Goal: Task Accomplishment & Management: Use online tool/utility

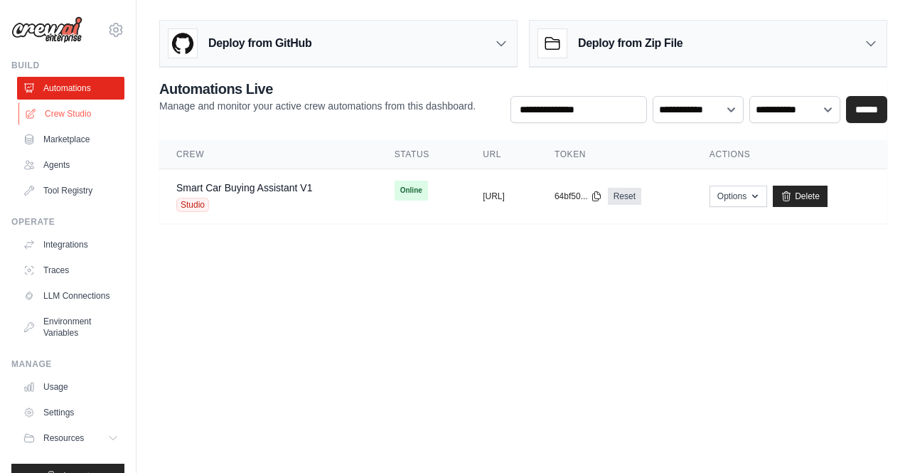
click at [82, 122] on link "Crew Studio" at bounding box center [71, 113] width 107 height 23
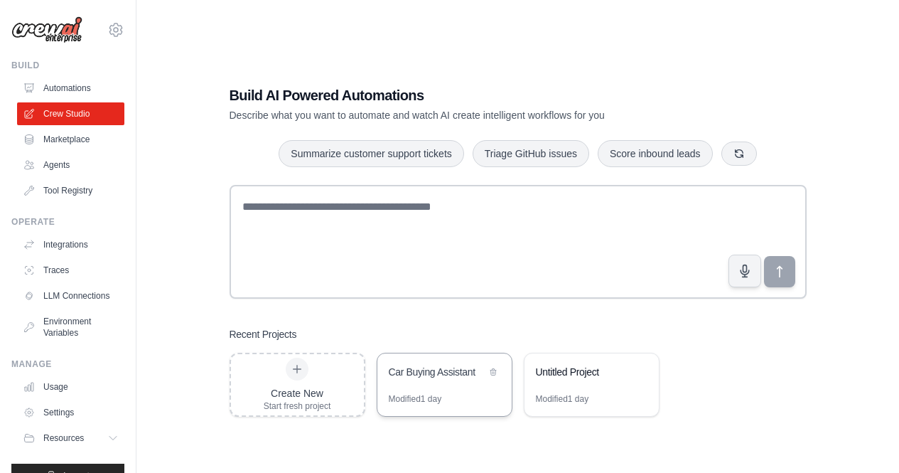
click at [449, 382] on div "Car Buying Assistant" at bounding box center [445, 373] width 134 height 40
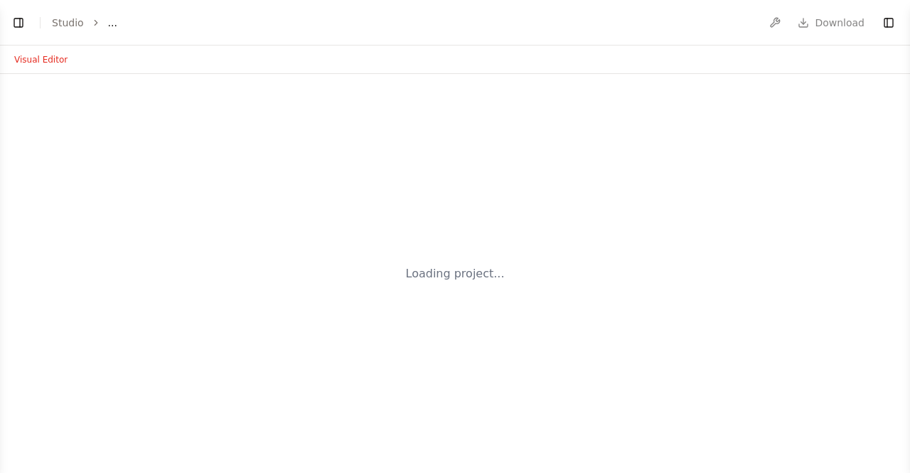
select select "****"
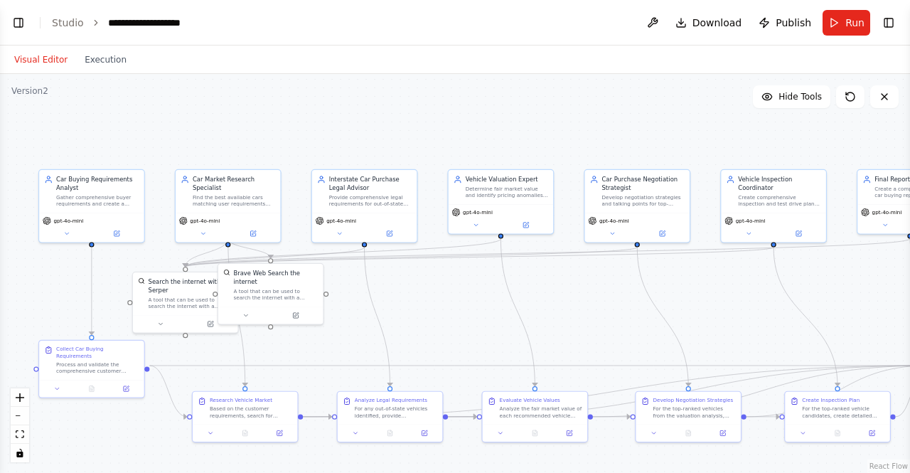
drag, startPoint x: 230, startPoint y: 273, endPoint x: 0, endPoint y: 252, distance: 231.3
click at [0, 252] on div ".deletable-edge-delete-btn { width: 20px; height: 20px; border: 0px solid #ffff…" at bounding box center [455, 273] width 910 height 399
click at [63, 17] on link "Studio" at bounding box center [68, 22] width 32 height 11
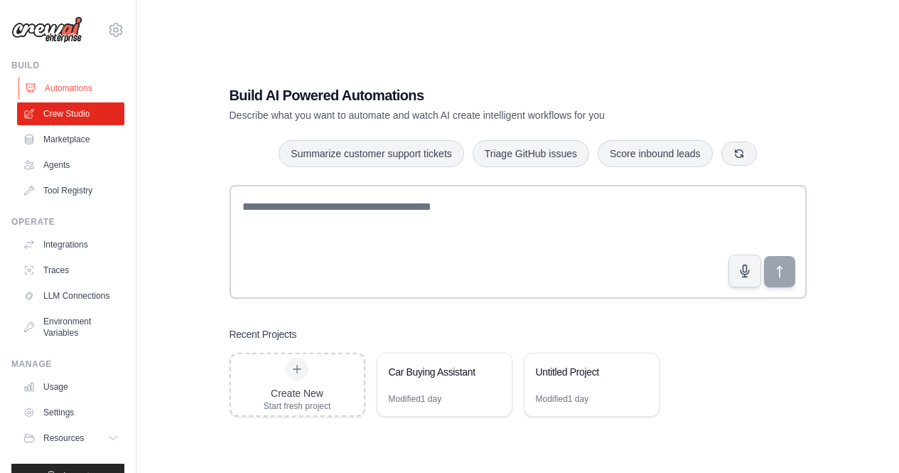
click at [65, 94] on link "Automations" at bounding box center [71, 88] width 107 height 23
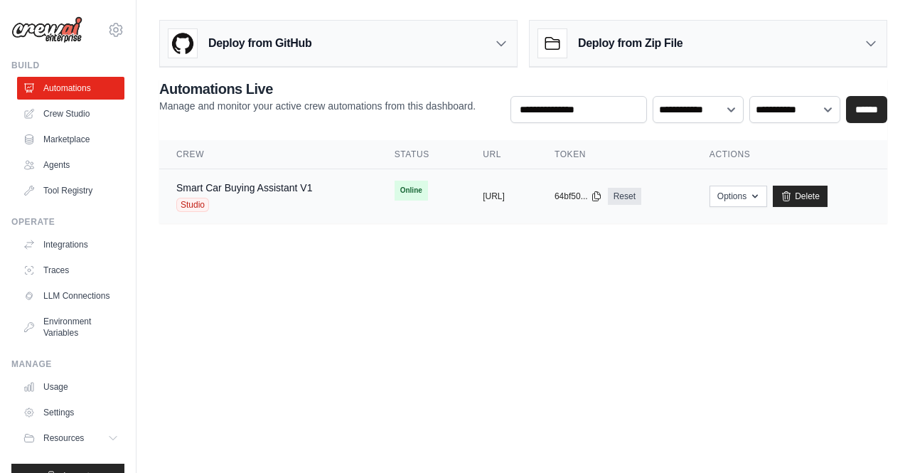
click at [378, 186] on td "Online" at bounding box center [422, 190] width 88 height 43
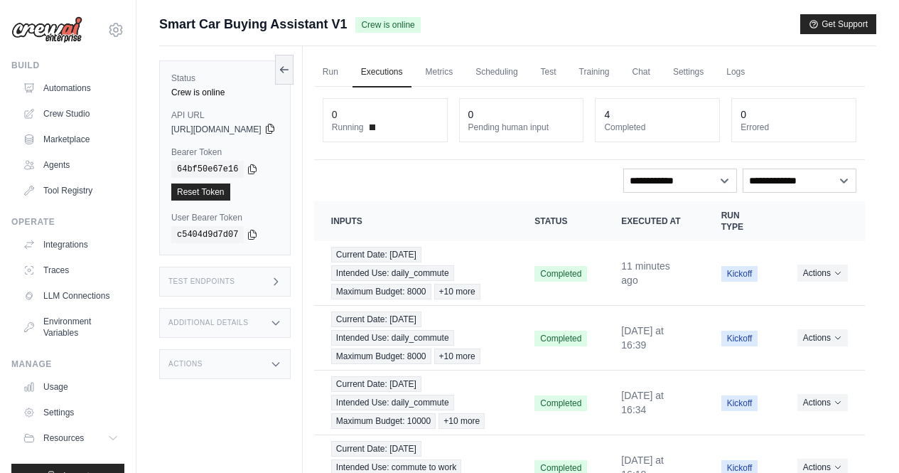
click at [274, 127] on icon at bounding box center [270, 128] width 8 height 9
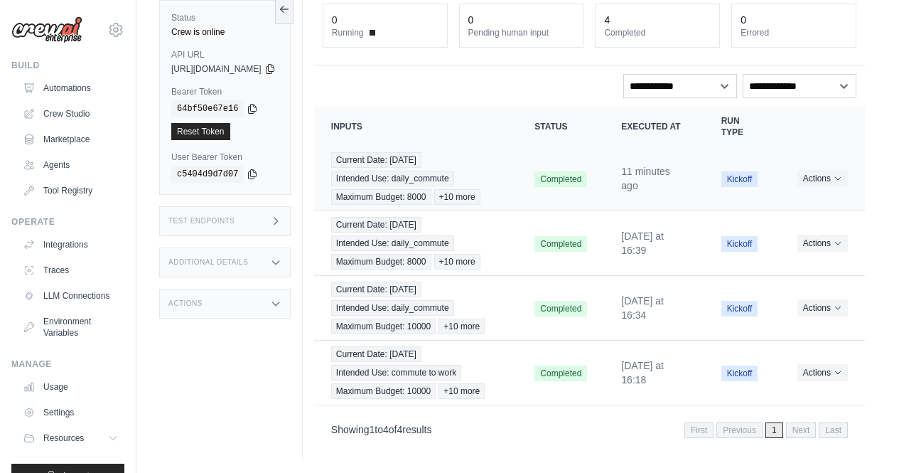
scroll to position [132, 0]
click at [840, 173] on icon "Actions for execution" at bounding box center [838, 177] width 9 height 9
click at [796, 193] on link "View Details" at bounding box center [802, 204] width 91 height 23
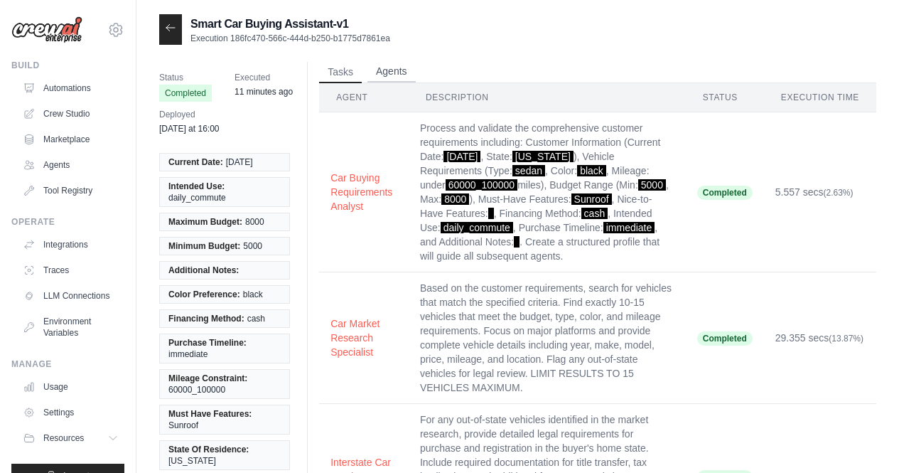
click at [395, 68] on button "Agents" at bounding box center [392, 71] width 48 height 21
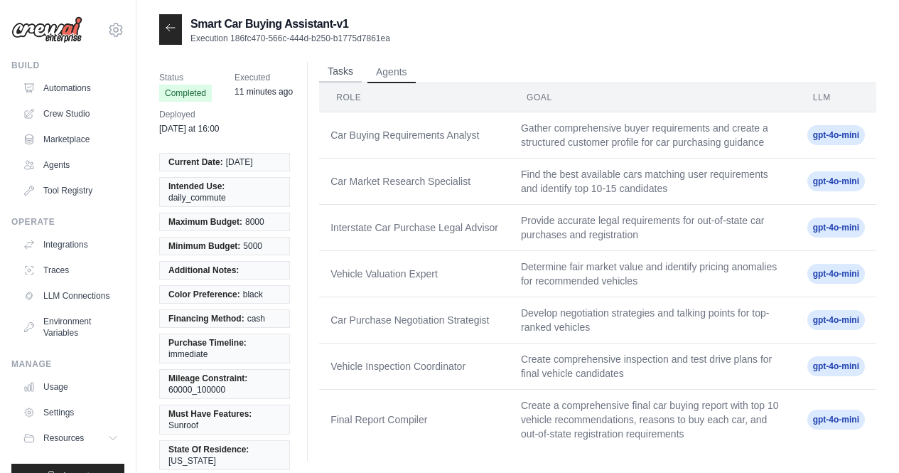
click at [352, 73] on button "Tasks" at bounding box center [340, 71] width 43 height 21
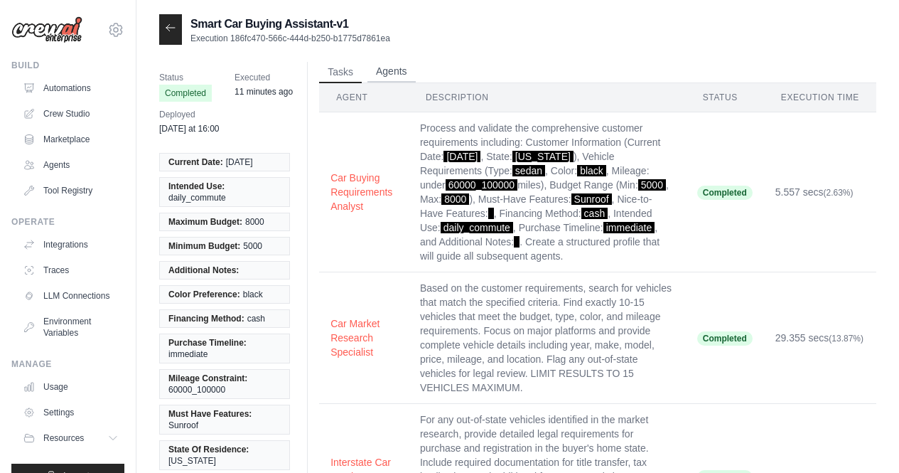
click at [376, 75] on button "Agents" at bounding box center [392, 71] width 48 height 21
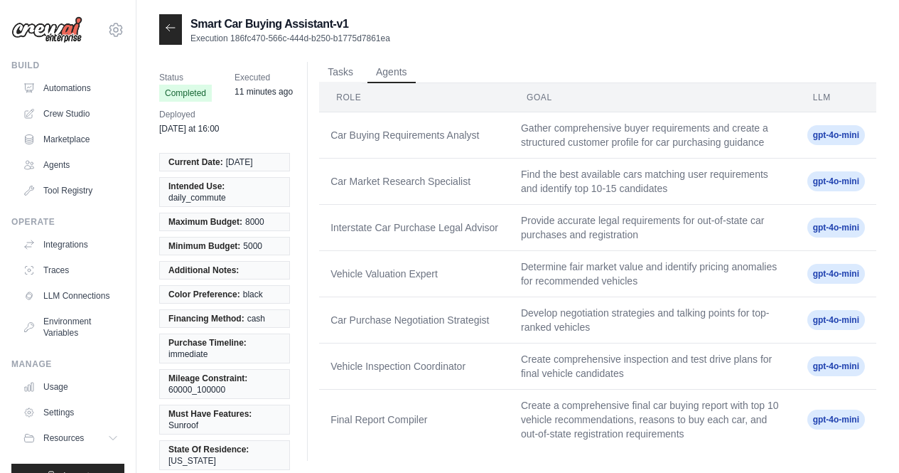
click at [170, 19] on div at bounding box center [170, 29] width 23 height 31
click at [168, 29] on icon at bounding box center [170, 27] width 11 height 11
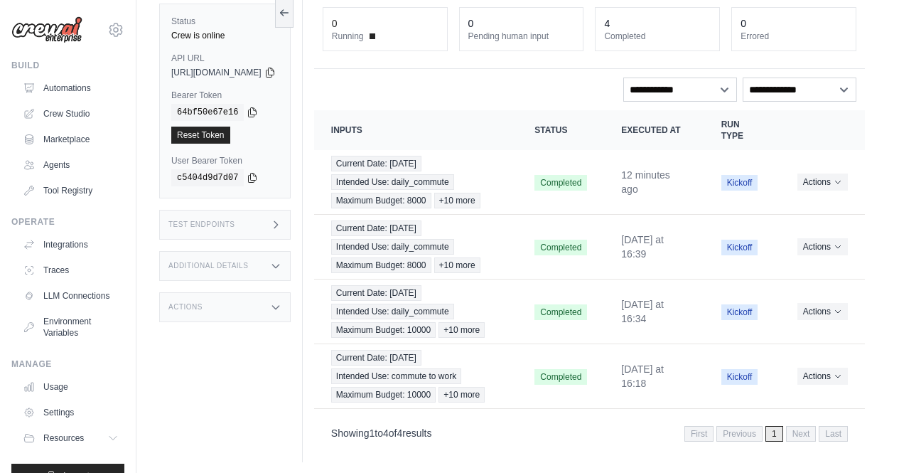
scroll to position [89, 0]
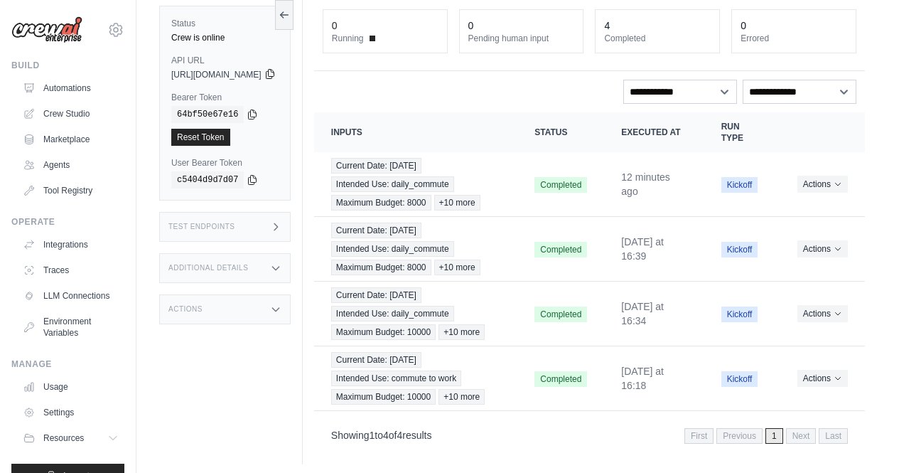
click at [274, 79] on icon at bounding box center [270, 74] width 8 height 9
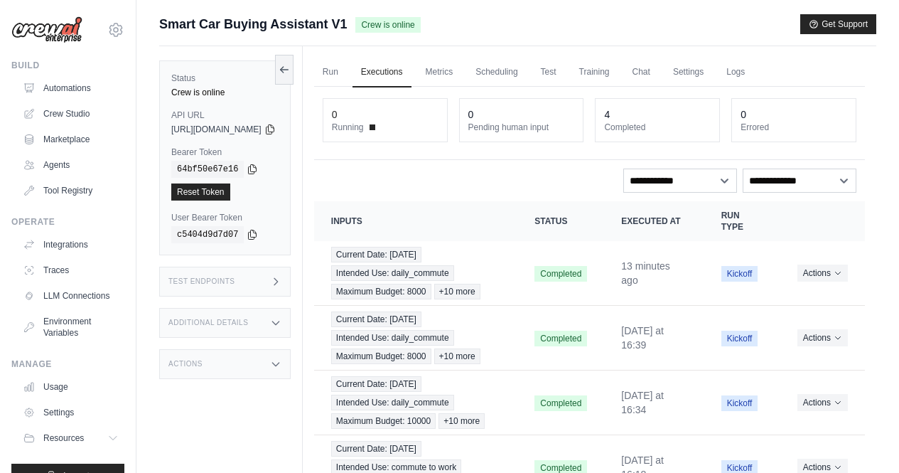
click at [272, 274] on div "Test Endpoints" at bounding box center [225, 282] width 132 height 30
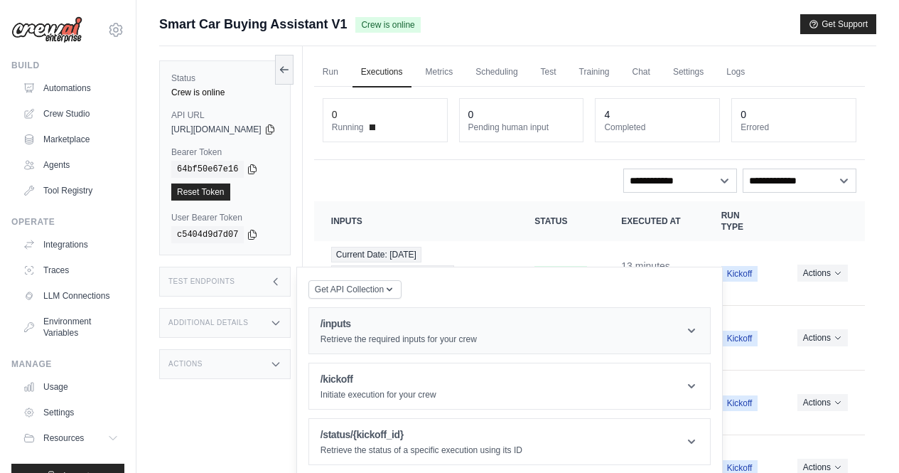
click at [581, 333] on header "/inputs Retrieve the required inputs for your crew" at bounding box center [509, 331] width 401 height 46
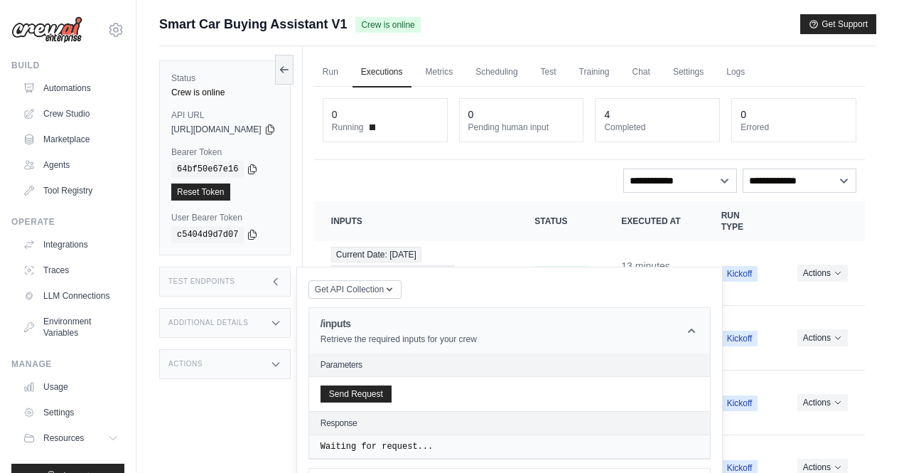
scroll to position [142, 0]
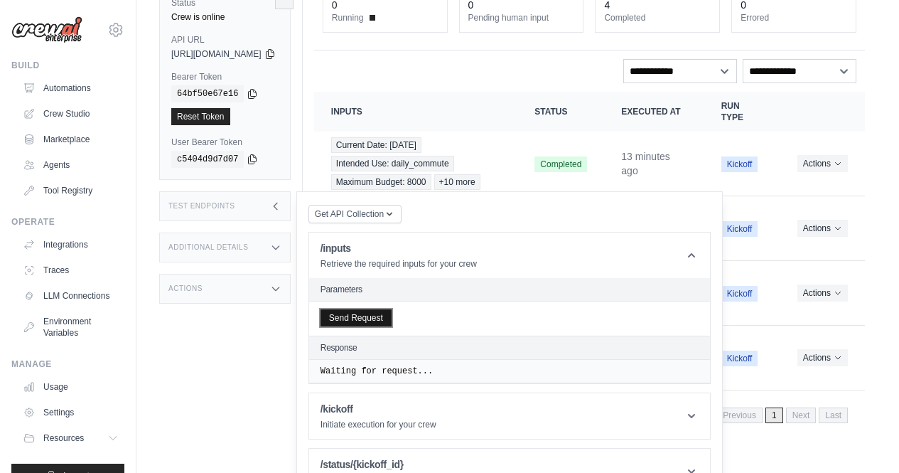
drag, startPoint x: 412, startPoint y: 347, endPoint x: 390, endPoint y: 352, distance: 22.6
click at [390, 326] on button "Send Request" at bounding box center [356, 317] width 71 height 17
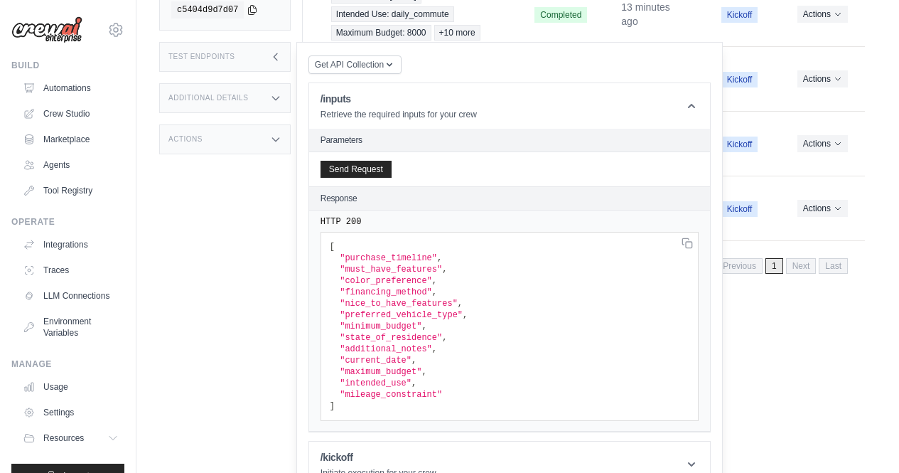
scroll to position [307, 0]
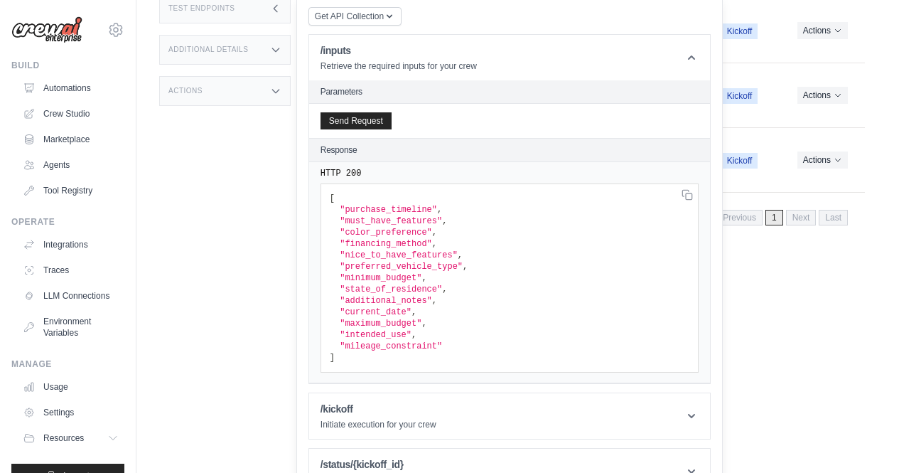
click at [427, 78] on div "Get API Collection Postman API Collection /inputs Retrieve the required inputs …" at bounding box center [509, 250] width 427 height 513
click at [395, 21] on icon "button" at bounding box center [389, 15] width 11 height 11
click at [407, 65] on div "Postman API Collection" at bounding box center [388, 54] width 137 height 23
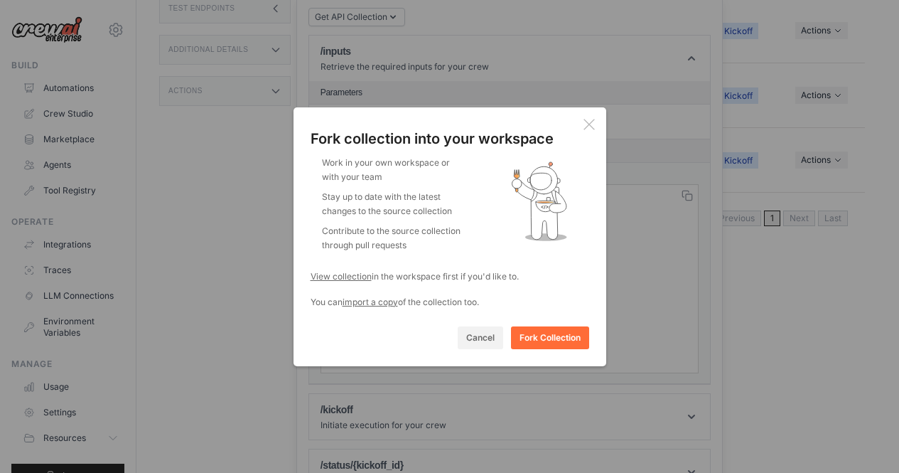
click at [594, 118] on div "Fork collection into your workspace Work in your own workspace or with your tea…" at bounding box center [450, 236] width 313 height 259
click at [588, 120] on icon at bounding box center [589, 124] width 11 height 11
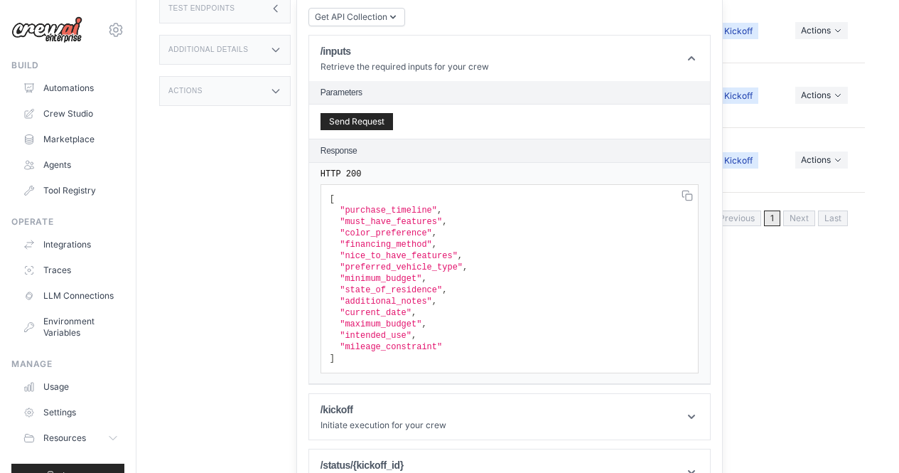
click at [282, 14] on icon at bounding box center [275, 8] width 11 height 11
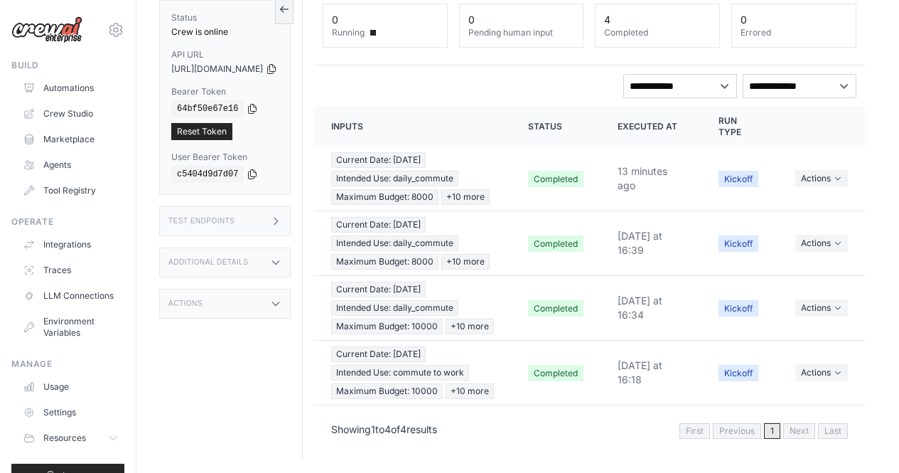
click at [282, 223] on icon at bounding box center [275, 220] width 11 height 11
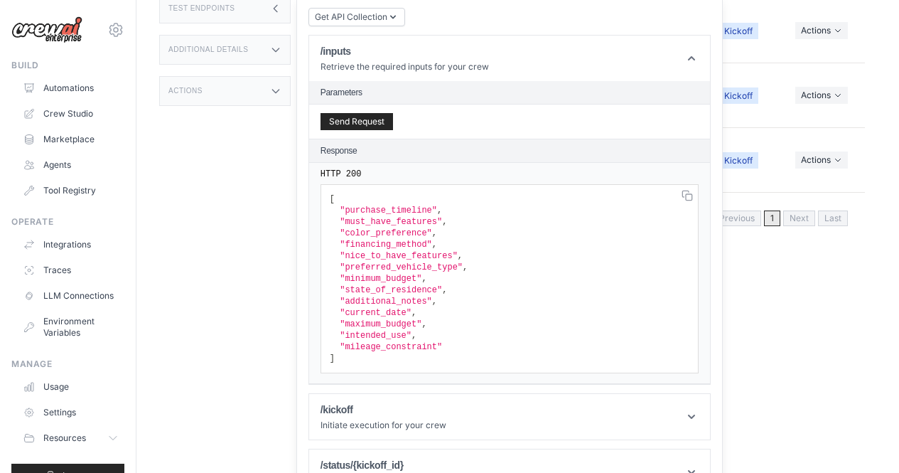
click at [387, 139] on div "Send Request" at bounding box center [509, 122] width 401 height 34
click at [384, 129] on button "Send Request" at bounding box center [357, 120] width 73 height 17
click at [695, 60] on icon at bounding box center [691, 58] width 7 height 4
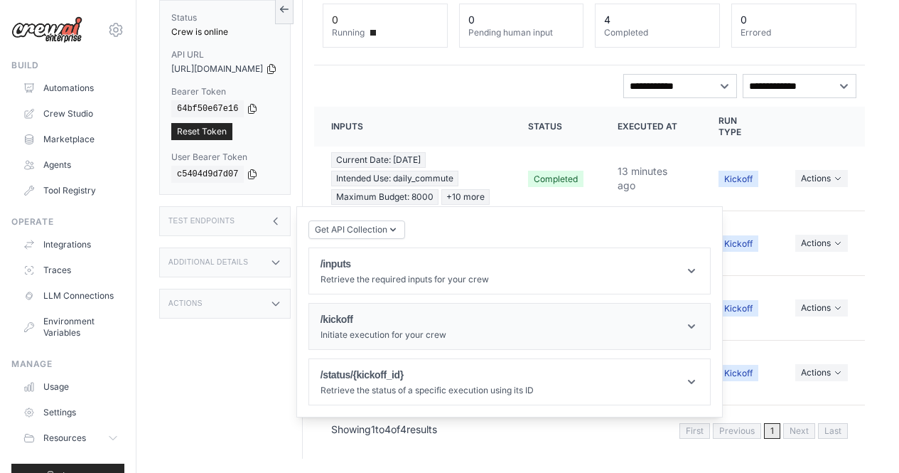
click at [699, 330] on icon at bounding box center [692, 326] width 14 height 14
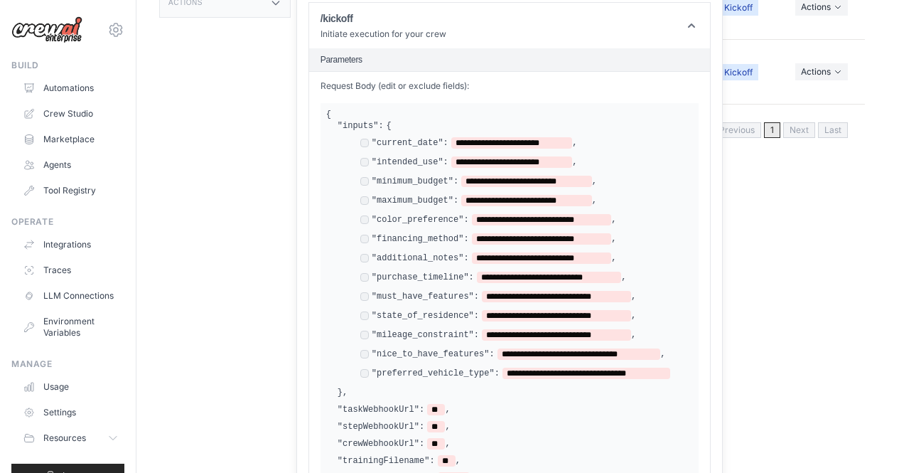
scroll to position [532, 0]
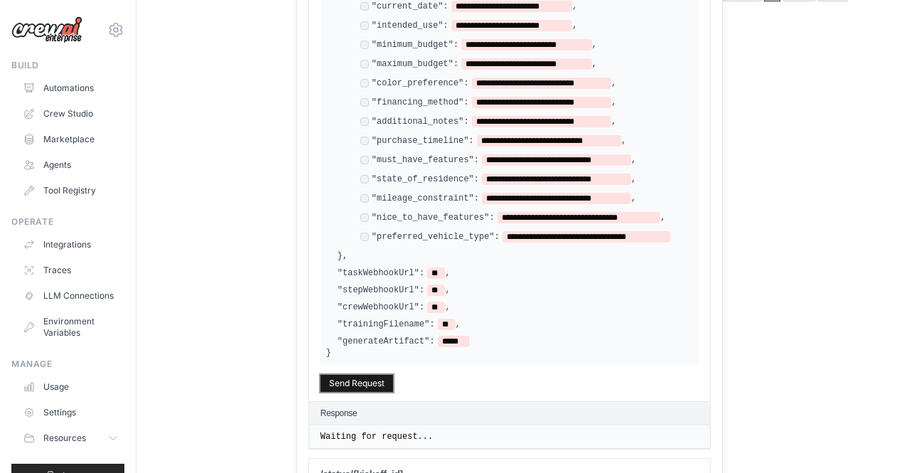
click at [383, 392] on button "Send Request" at bounding box center [357, 383] width 73 height 17
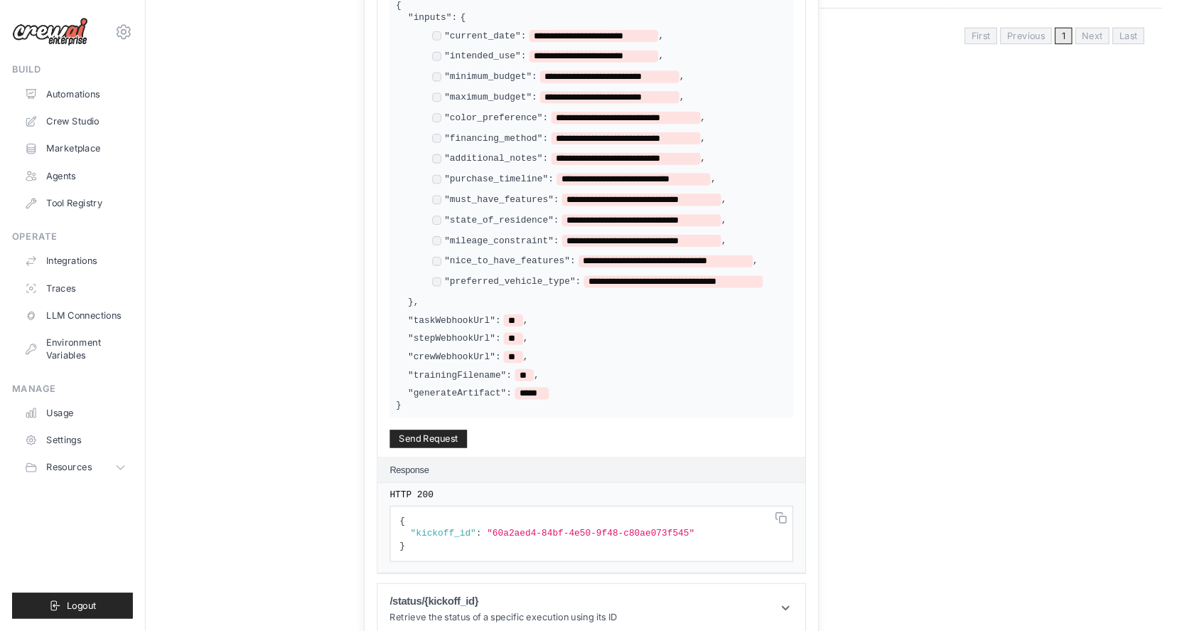
scroll to position [431, 0]
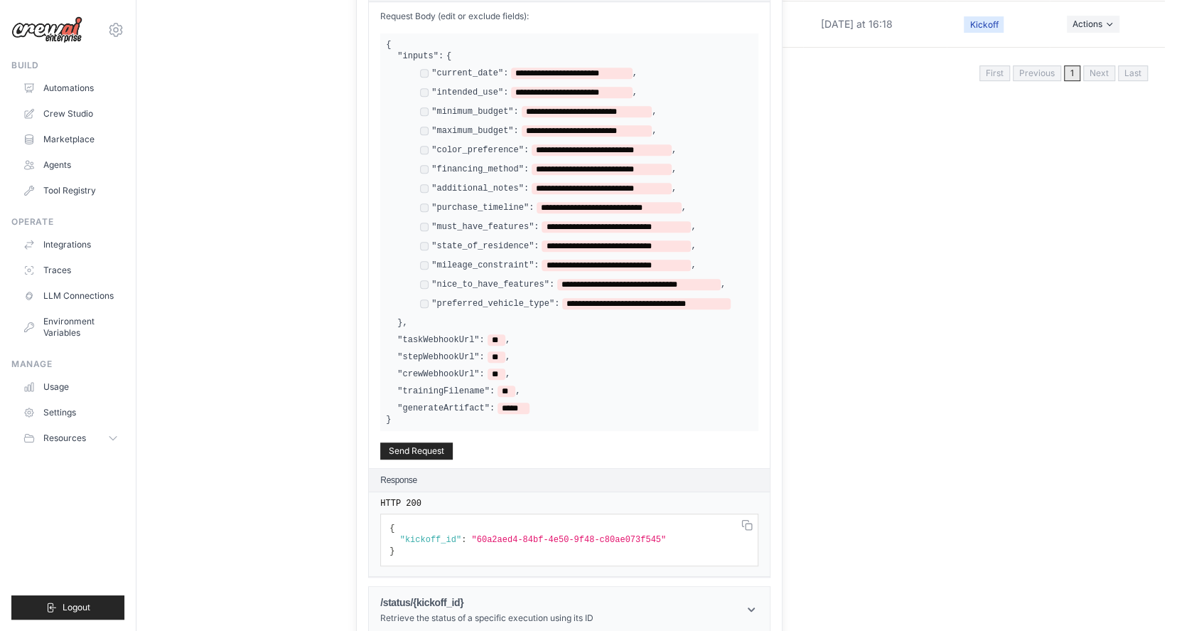
drag, startPoint x: 882, startPoint y: 5, endPoint x: 743, endPoint y: 609, distance: 619.3
click at [743, 472] on header "/status/{kickoff_id} Retrieve the status of a specific execution using its ID" at bounding box center [569, 610] width 401 height 46
click at [752, 472] on header "/status/{kickoff_id} Retrieve the status of a specific execution using its ID" at bounding box center [569, 610] width 401 height 46
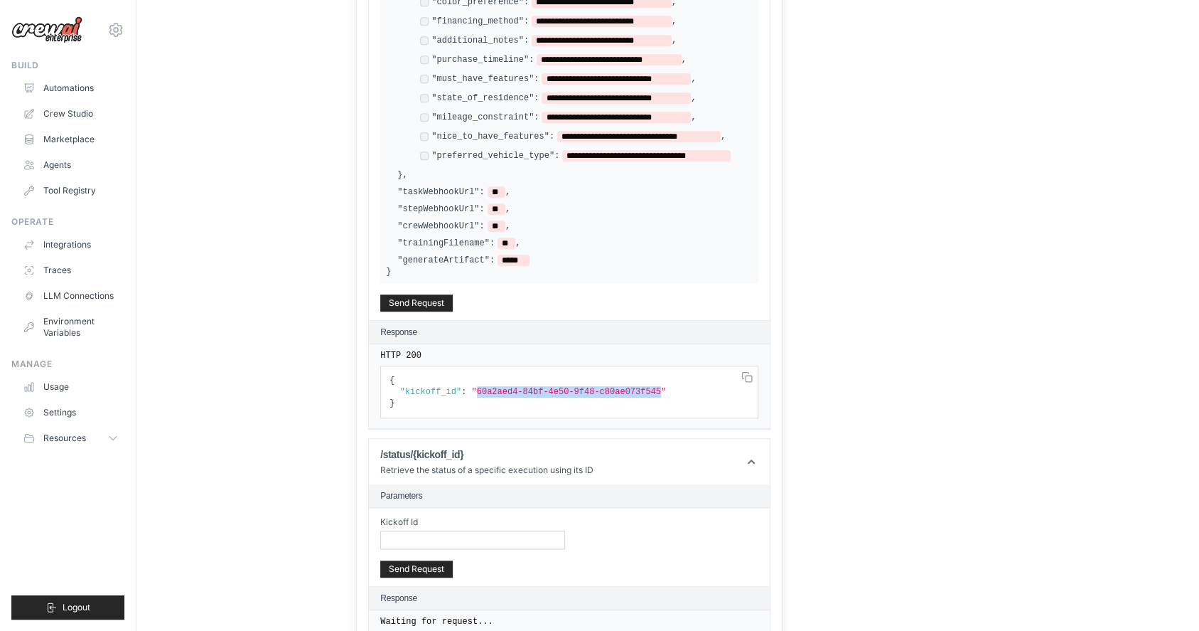
drag, startPoint x: 467, startPoint y: 382, endPoint x: 639, endPoint y: 378, distance: 172.1
click at [0, 0] on span ""60a2aed4-84bf-4e50-9f48-c80ae073f545"" at bounding box center [0, 0] width 0 height 0
copy span "60a2aed4-84bf-4e50-9f48-c80ae073f545"
click at [478, 472] on input "Kickoff Id" at bounding box center [472, 539] width 185 height 18
paste input "**********"
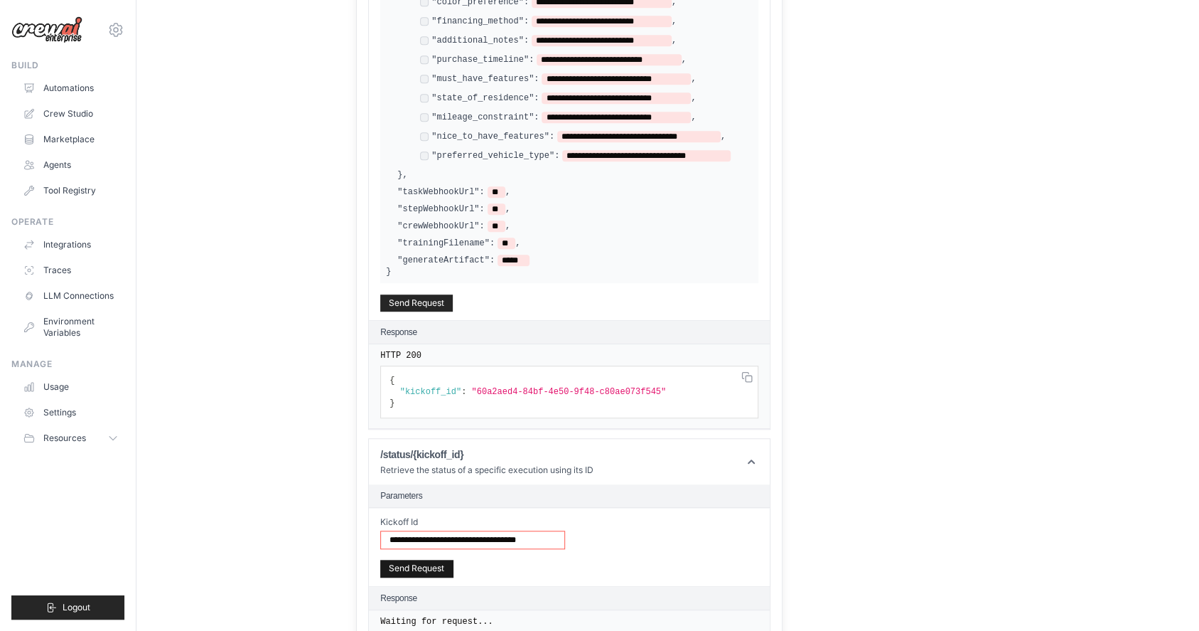
type input "**********"
click at [418, 472] on button "Send Request" at bounding box center [416, 568] width 73 height 17
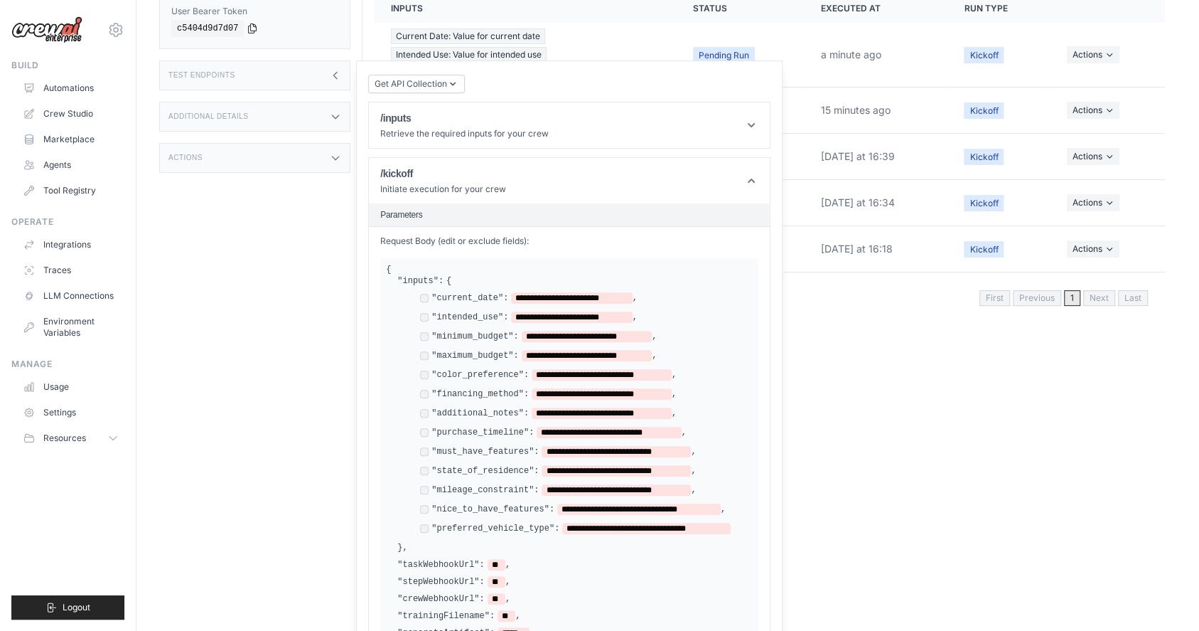
scroll to position [0, 0]
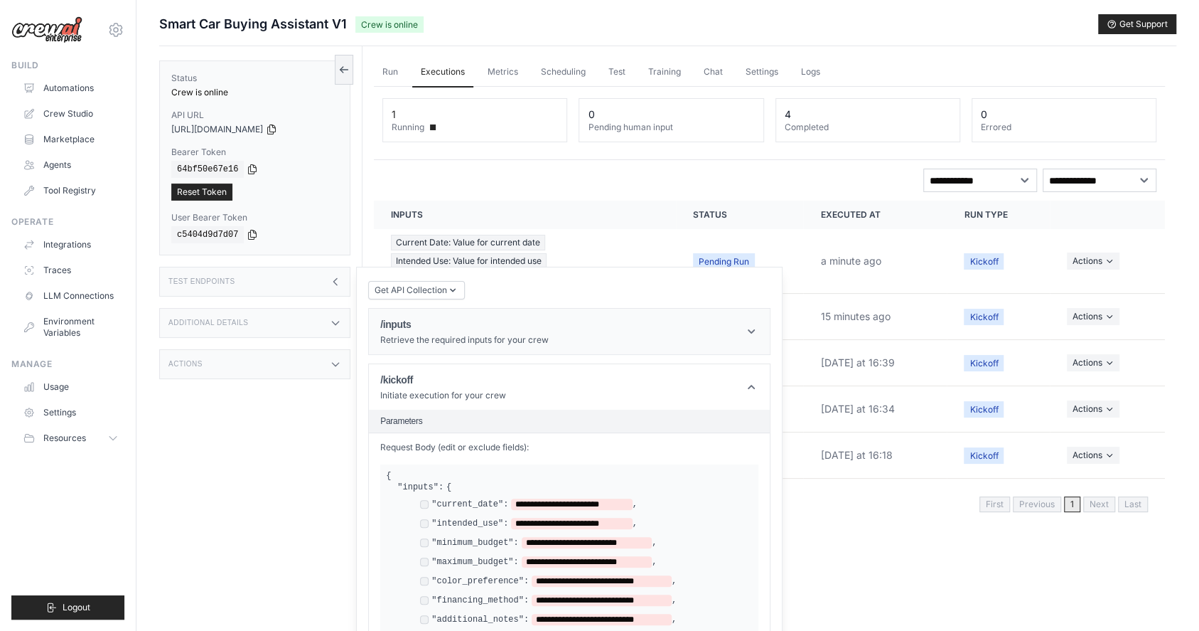
click at [742, 328] on header "/inputs Retrieve the required inputs for your crew" at bounding box center [569, 332] width 401 height 46
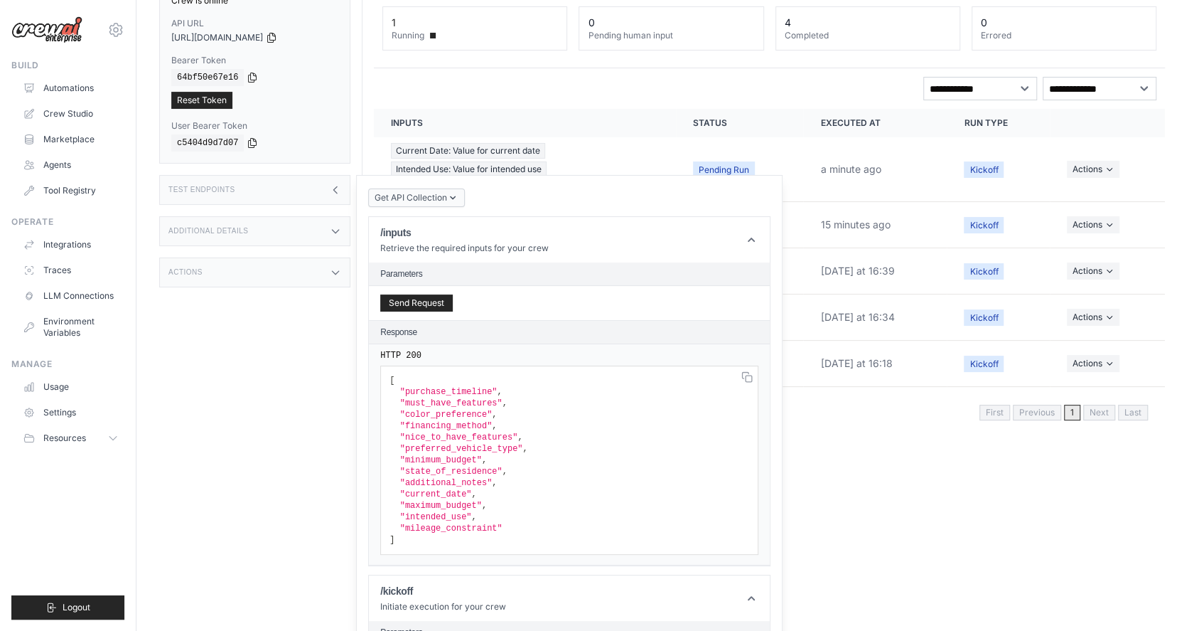
scroll to position [95, 0]
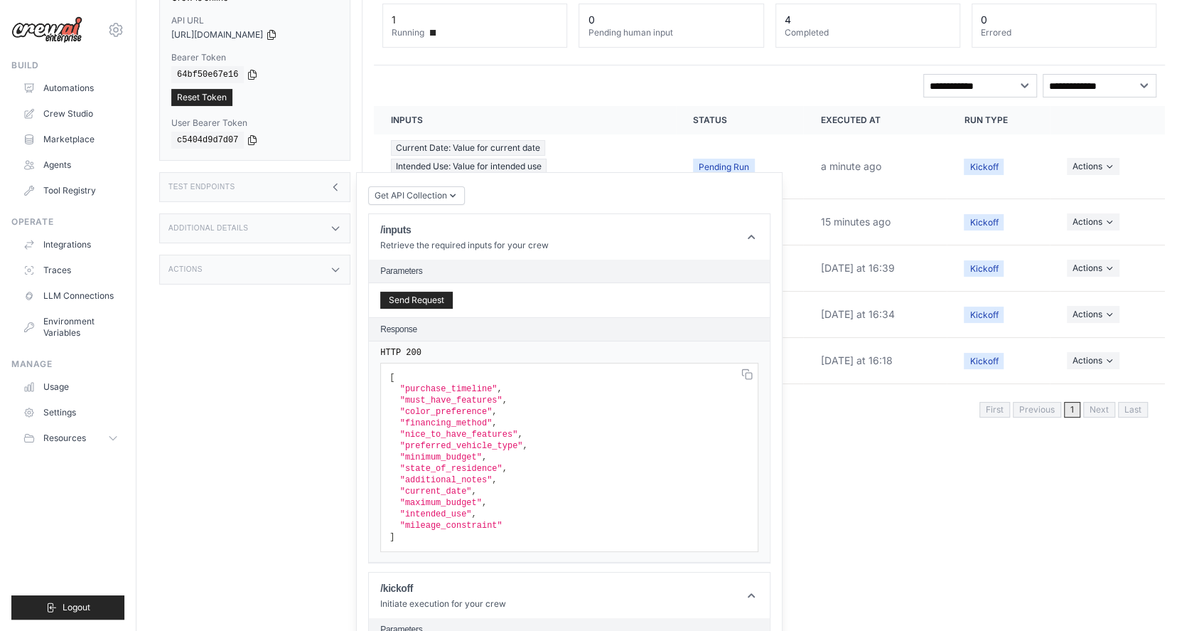
click at [340, 223] on icon at bounding box center [335, 228] width 11 height 11
click at [337, 348] on div "Actions" at bounding box center [254, 353] width 191 height 30
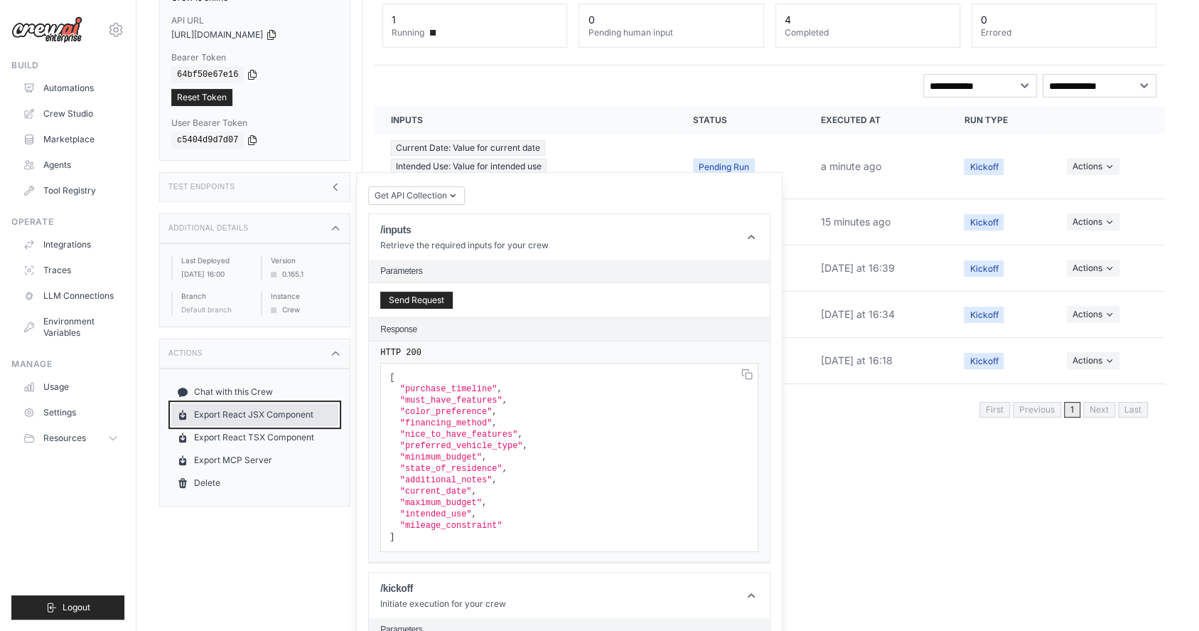
click at [274, 422] on link "Export React JSX Component" at bounding box center [254, 414] width 167 height 23
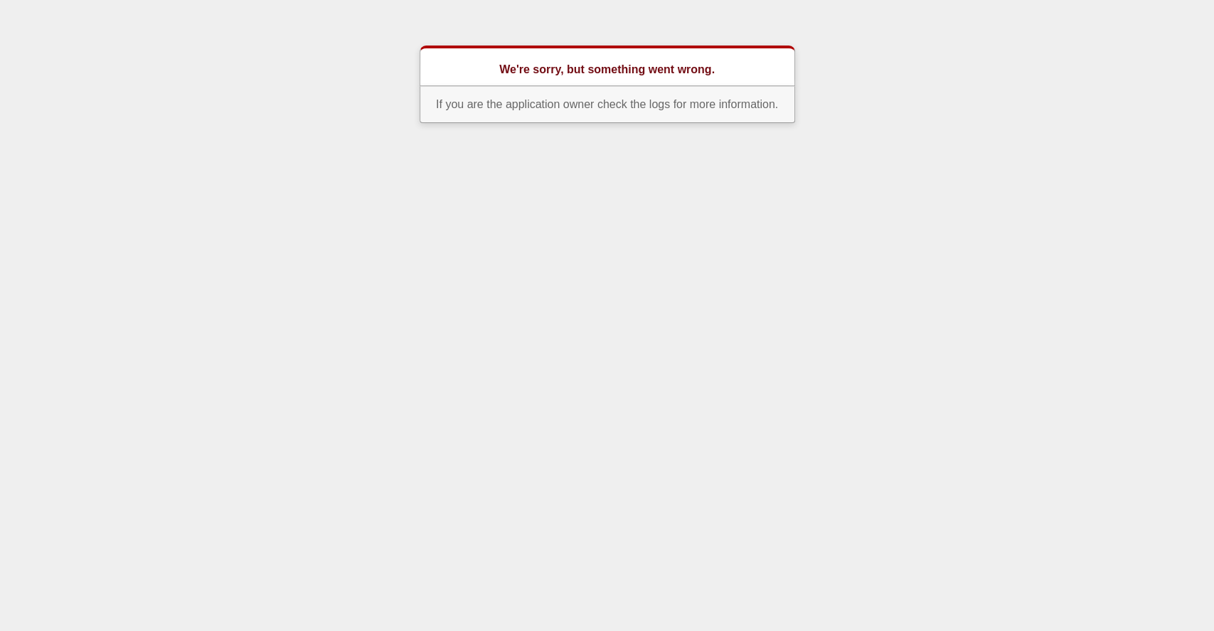
drag, startPoint x: 479, startPoint y: 70, endPoint x: 601, endPoint y: 50, distance: 123.9
click at [530, 58] on div "We're sorry, but something went wrong." at bounding box center [606, 66] width 375 height 41
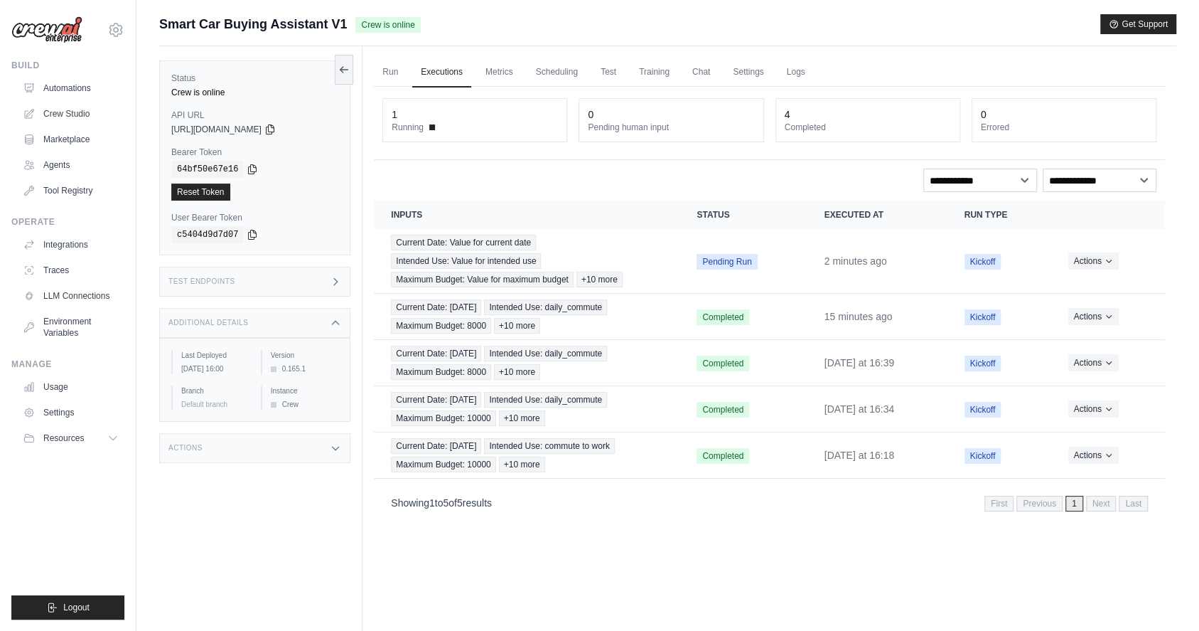
click at [293, 446] on div "Actions" at bounding box center [254, 448] width 191 height 30
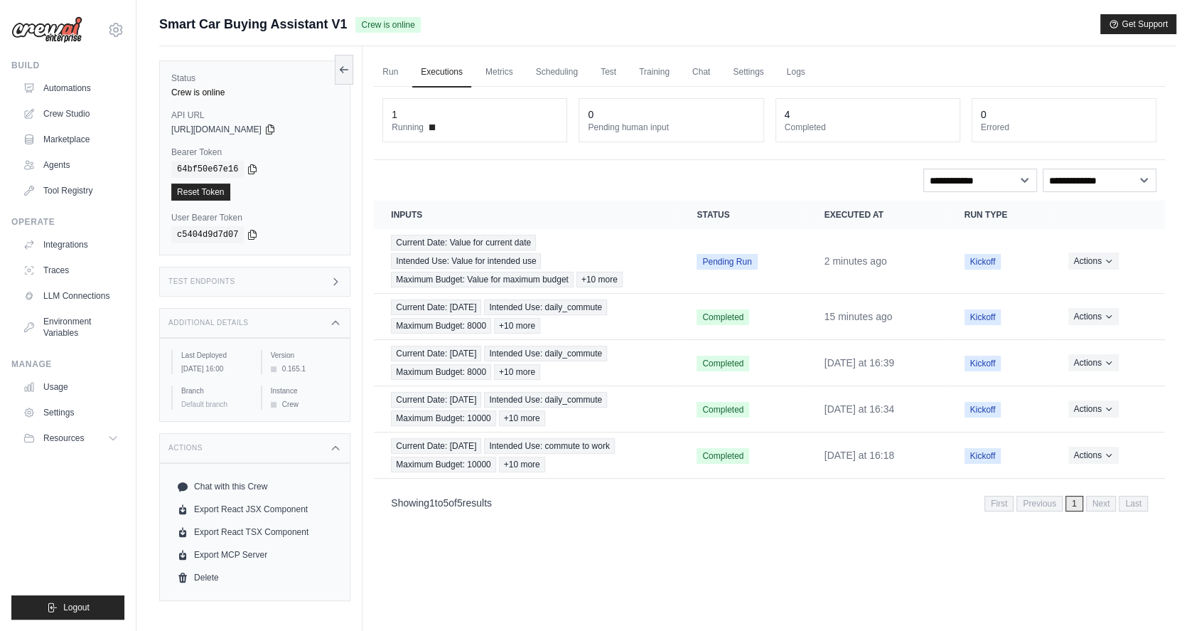
scroll to position [60, 0]
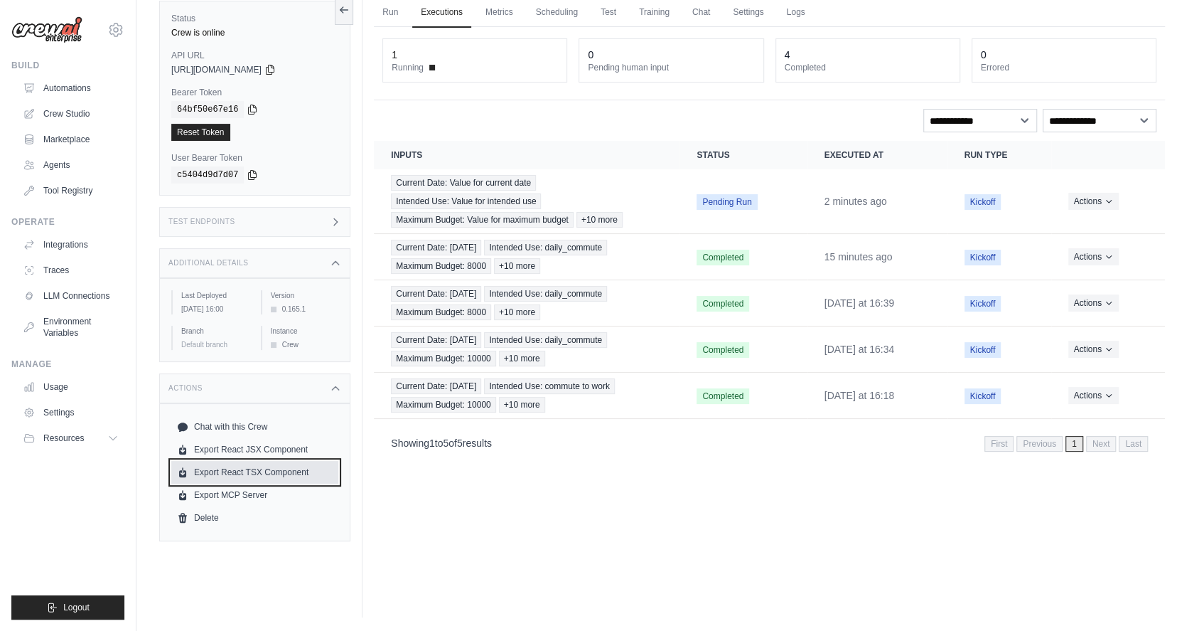
click at [265, 474] on link "Export React TSX Component" at bounding box center [254, 472] width 167 height 23
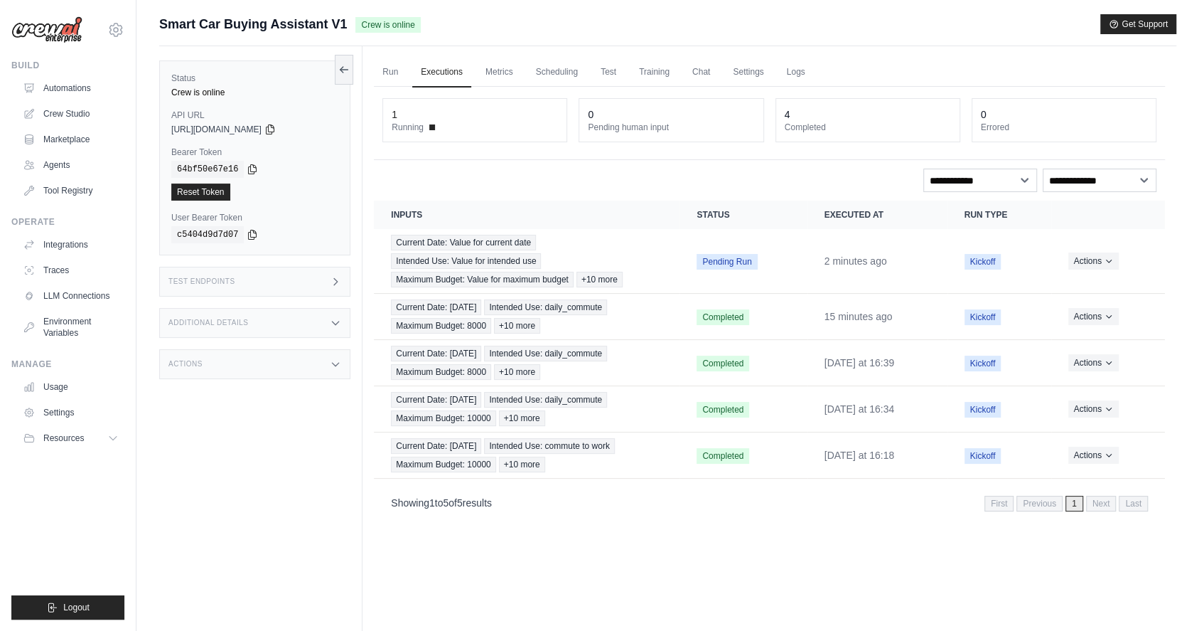
click at [279, 368] on div "Actions" at bounding box center [254, 364] width 191 height 30
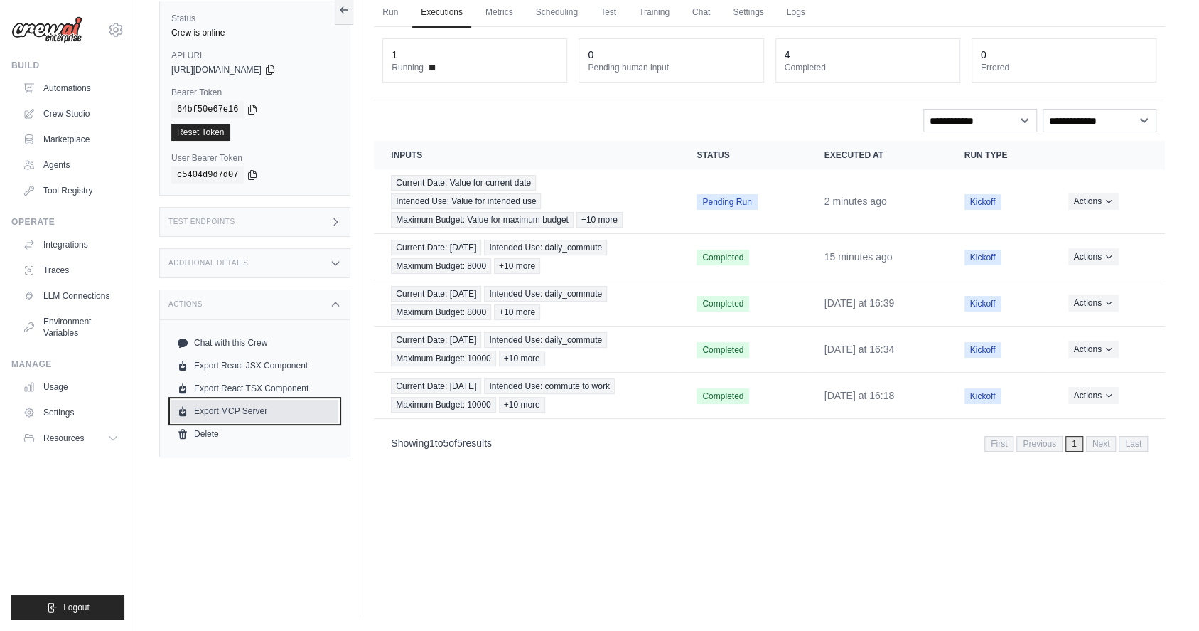
click at [234, 406] on link "Export MCP Server" at bounding box center [254, 411] width 167 height 23
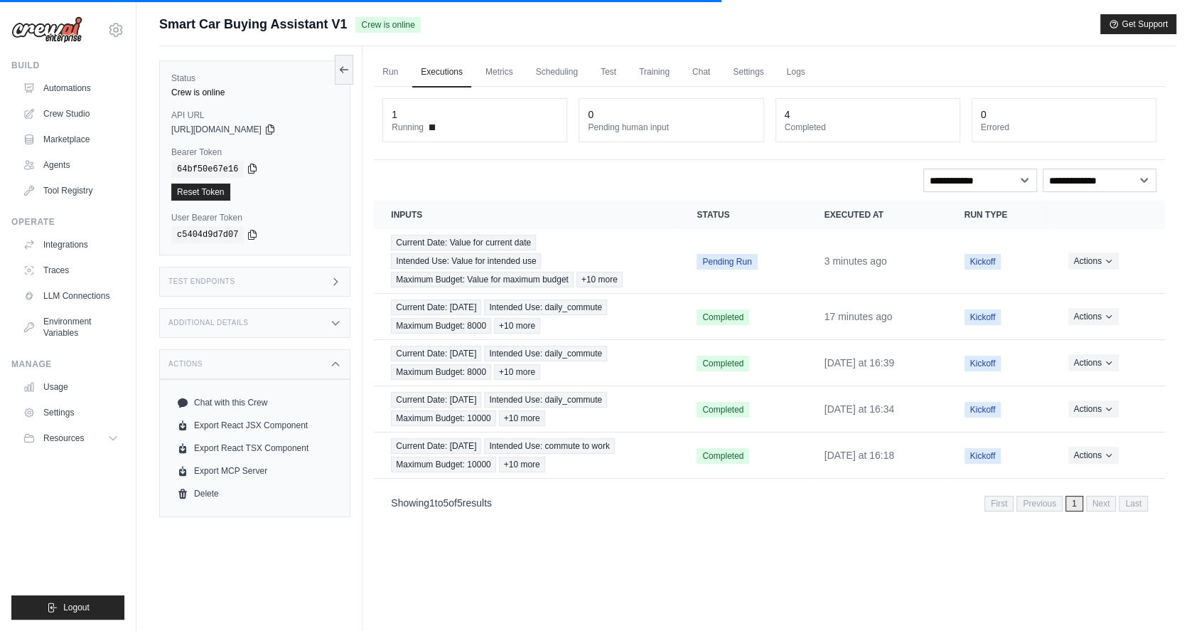
click at [247, 166] on icon at bounding box center [252, 168] width 11 height 11
